Goal: Find specific page/section: Find specific page/section

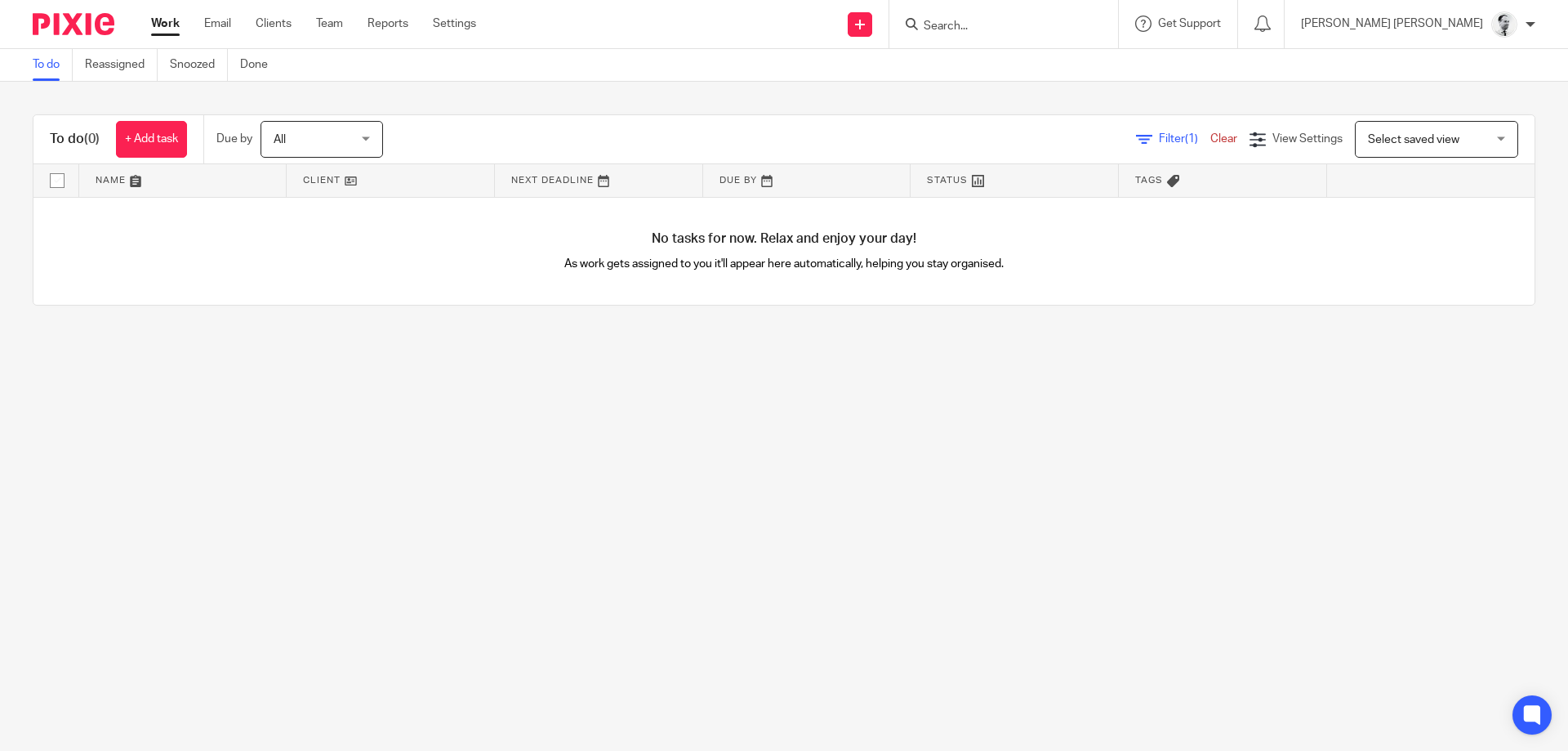
type input "s"
type input "psa prime"
click at [1104, 124] on div "PSA Prime Marine Ltd [PERSON_NAME] < enquiries@ psaprime [DOMAIN_NAME] > [PERSO…" at bounding box center [1061, 83] width 311 height 91
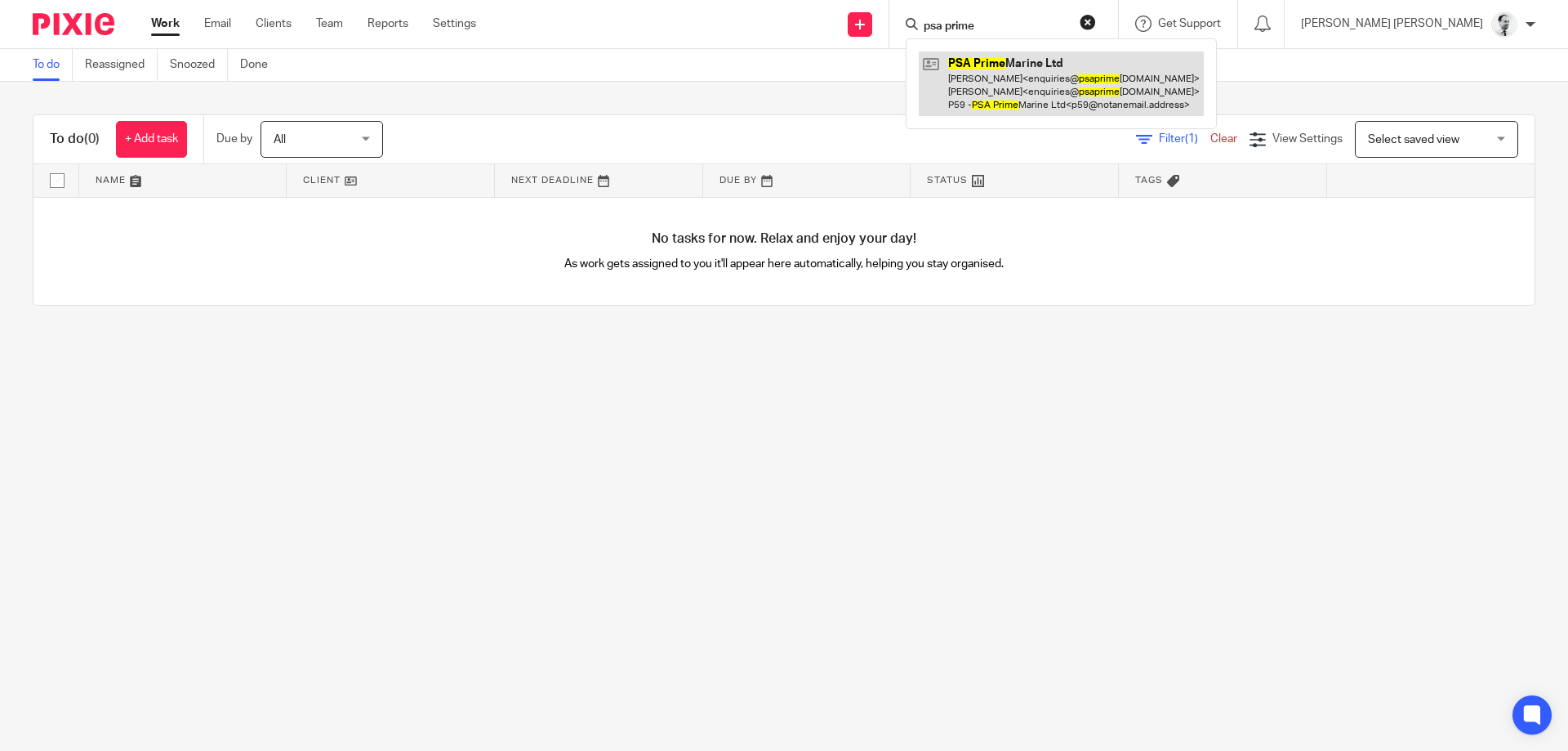
click at [1090, 100] on link at bounding box center [1061, 83] width 285 height 64
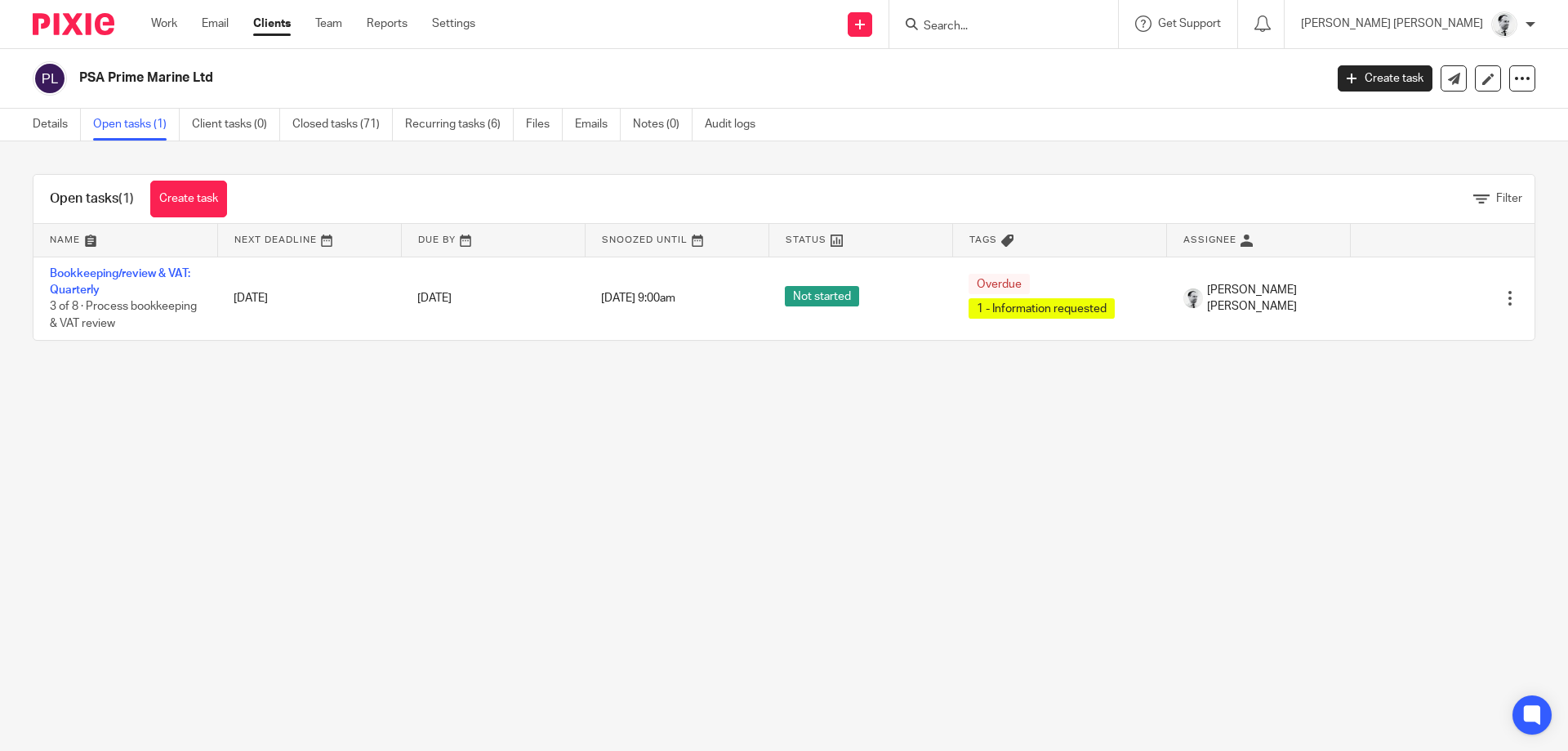
click at [155, 275] on link "Bookkeeping/review & VAT: Quarterly" at bounding box center [120, 282] width 140 height 28
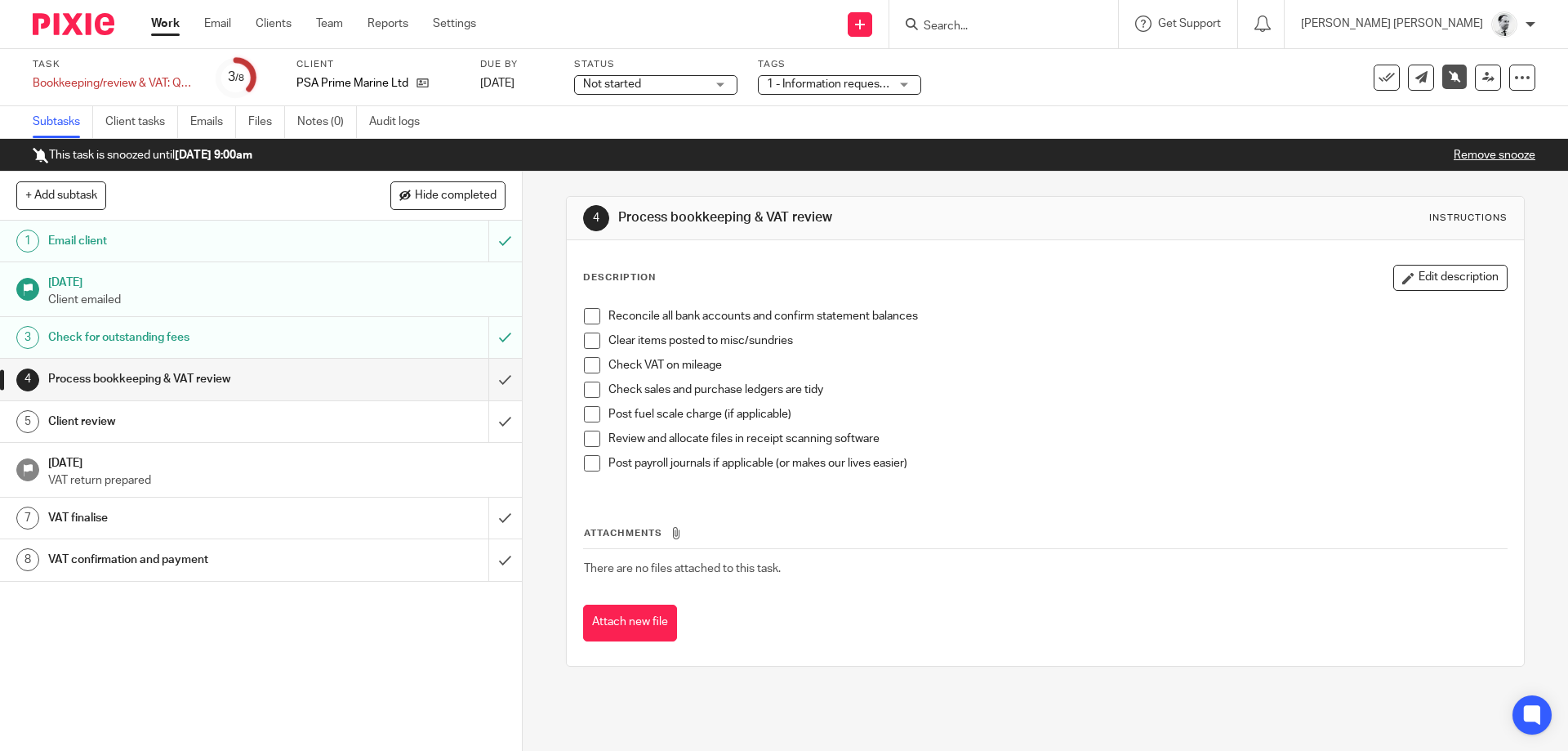
click at [434, 82] on div "PSA Prime Marine Ltd" at bounding box center [378, 83] width 163 height 16
click at [425, 82] on icon at bounding box center [423, 83] width 13 height 13
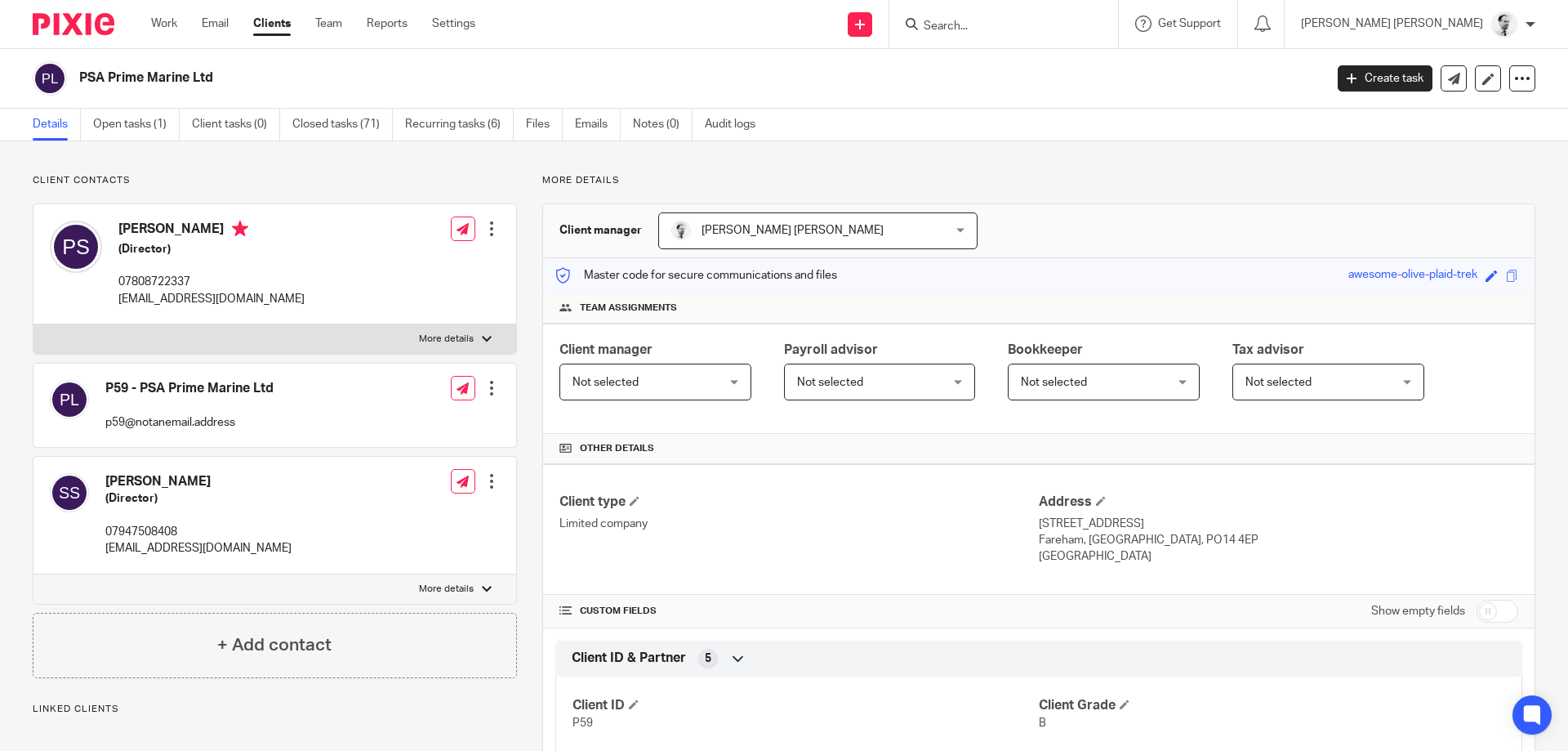
scroll to position [820, 0]
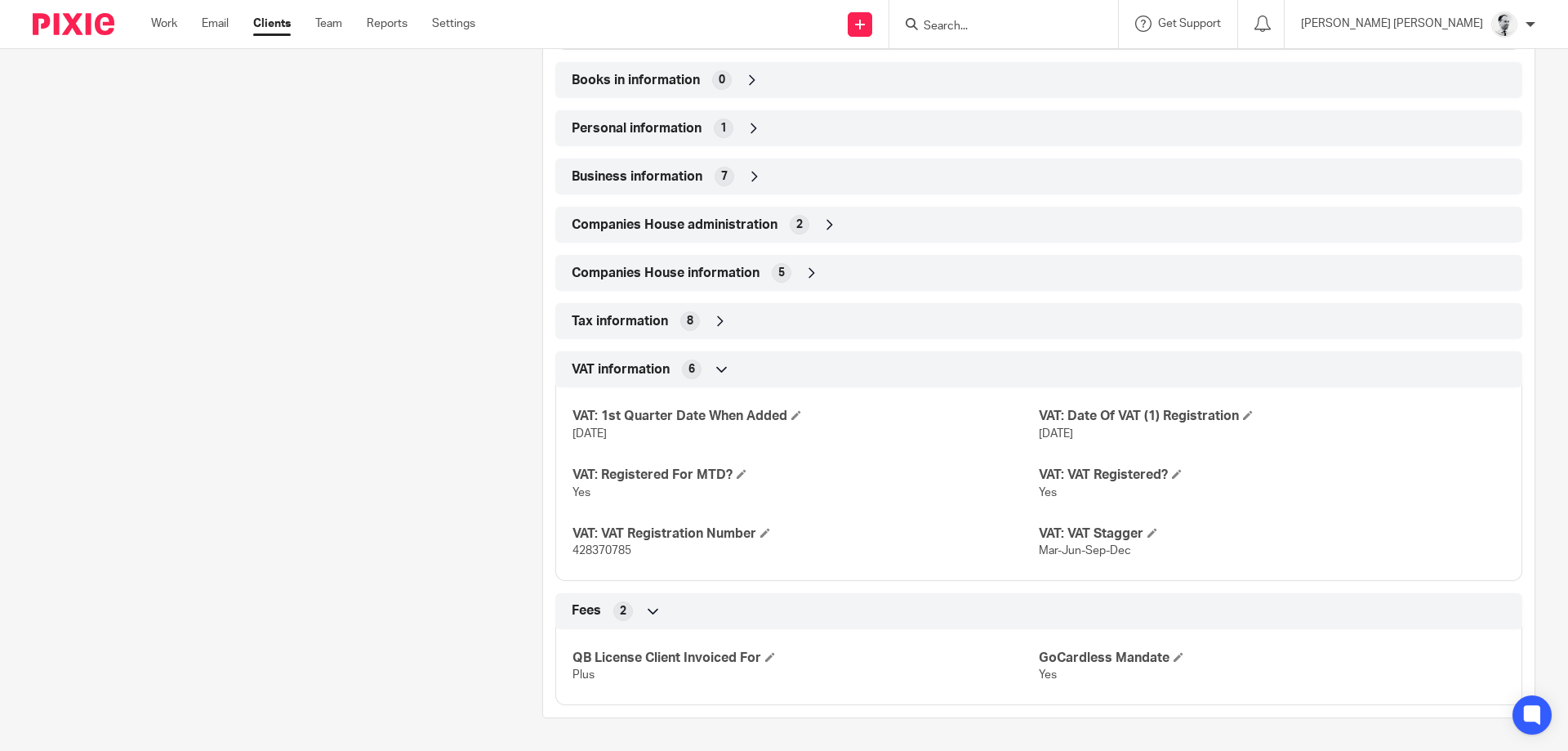
click at [605, 552] on span "428370785" at bounding box center [601, 551] width 59 height 12
copy span "428370785"
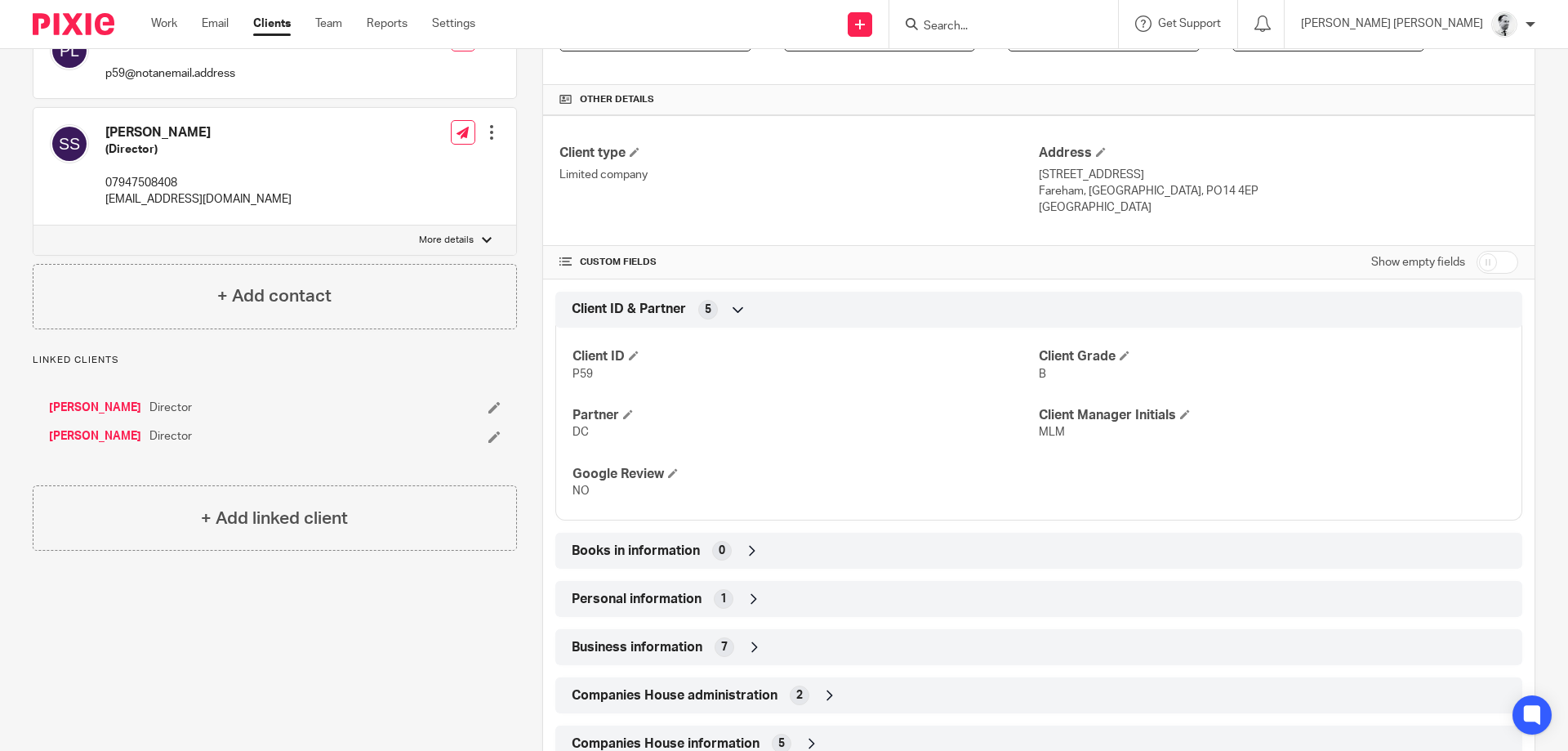
scroll to position [0, 0]
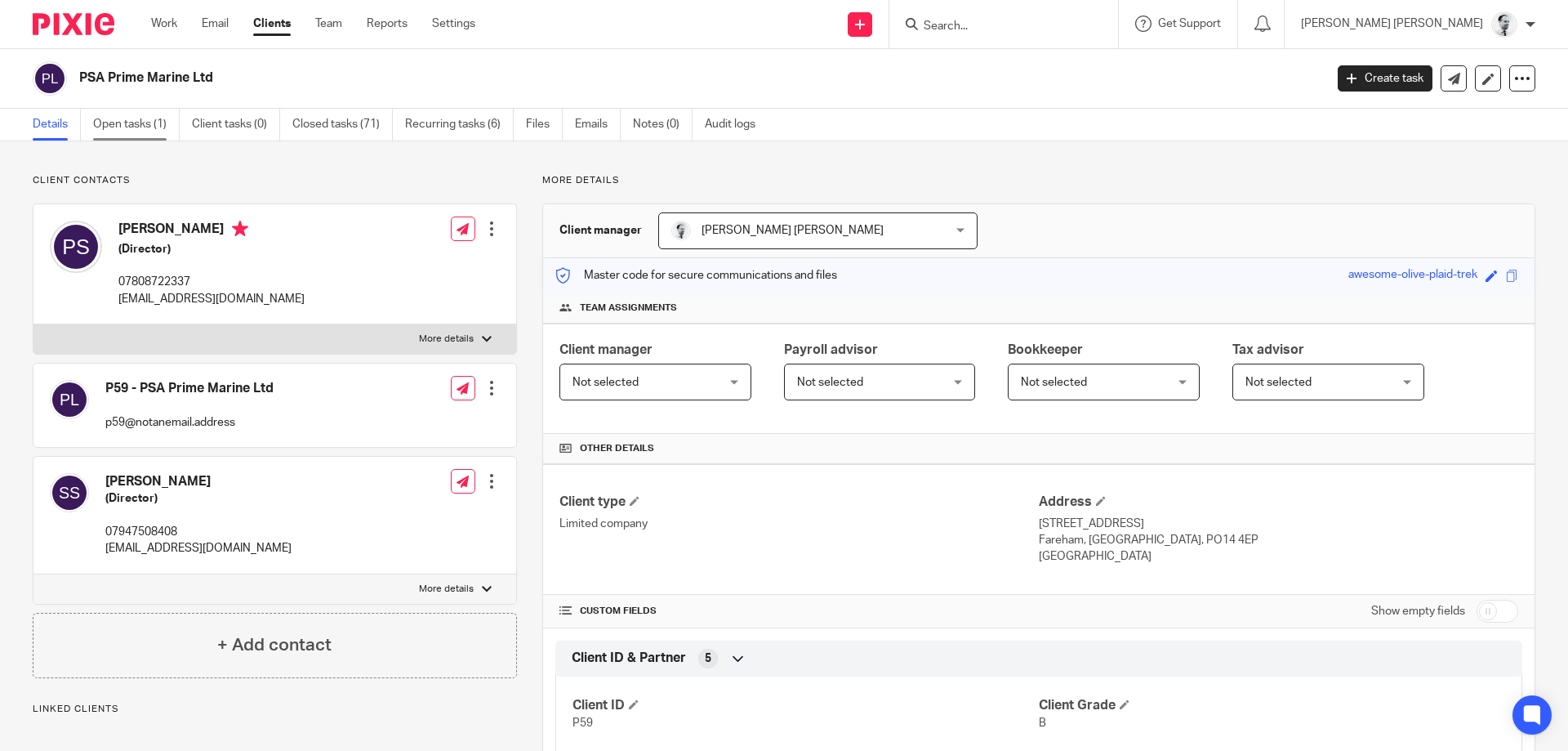
click at [155, 124] on link "Open tasks (1)" at bounding box center [137, 124] width 87 height 32
